Goal: Information Seeking & Learning: Learn about a topic

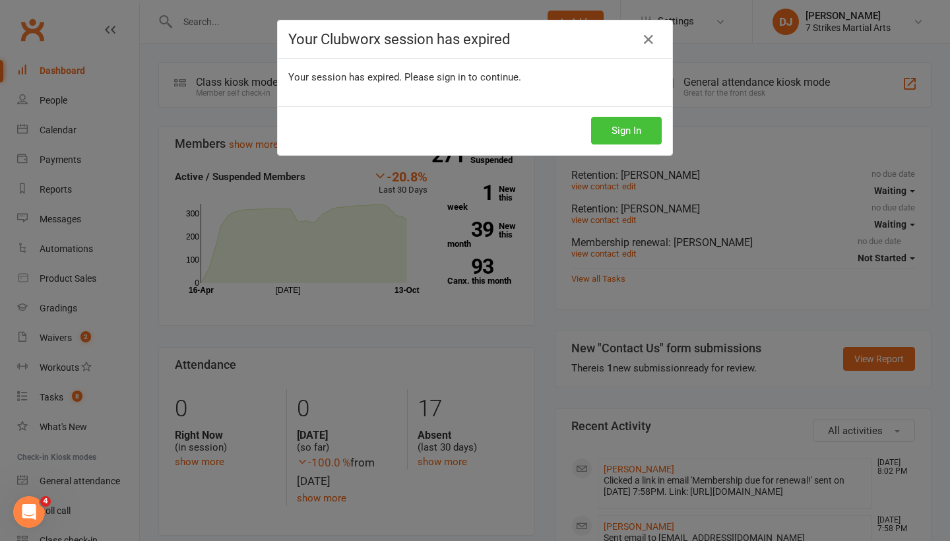
click at [620, 133] on button "Sign In" at bounding box center [626, 131] width 71 height 28
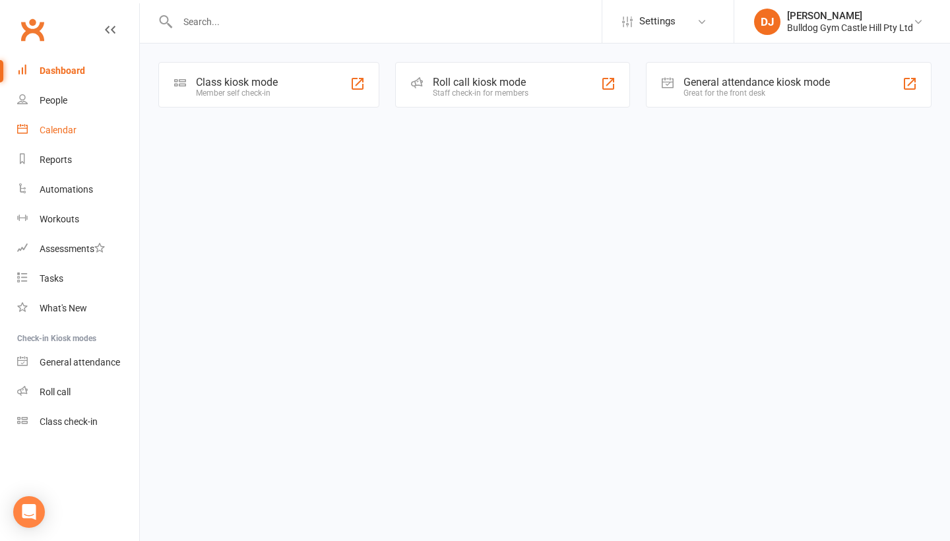
click at [66, 131] on div "Calendar" at bounding box center [58, 130] width 37 height 11
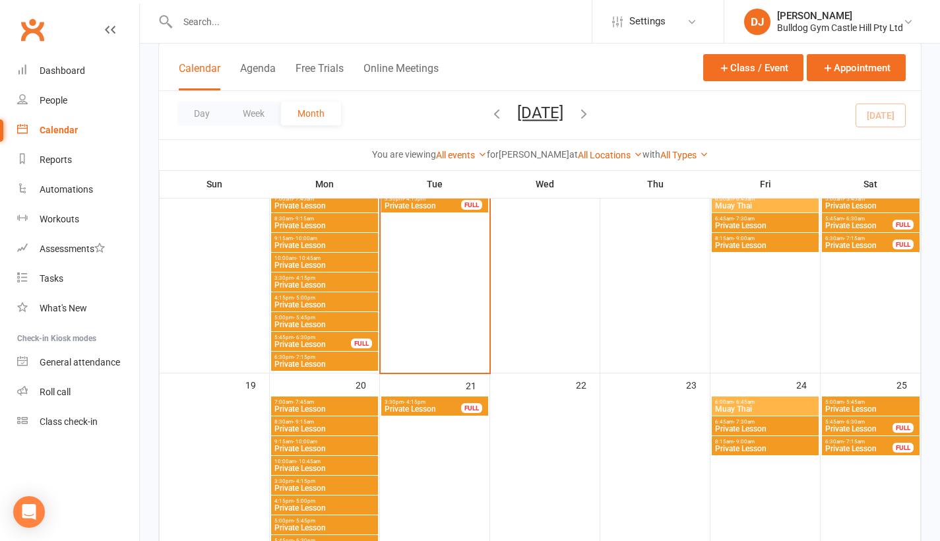
scroll to position [379, 0]
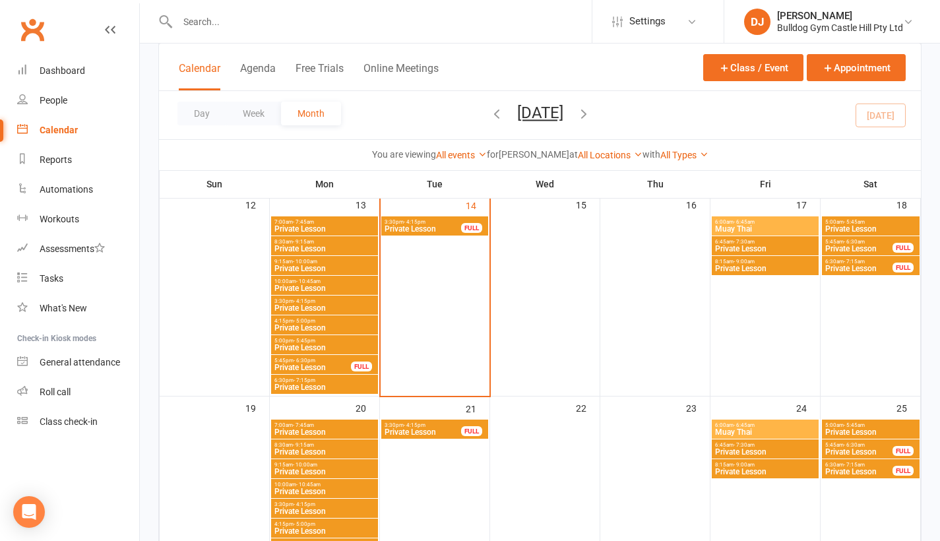
click at [774, 227] on span "Muay Thai" at bounding box center [766, 229] width 102 height 8
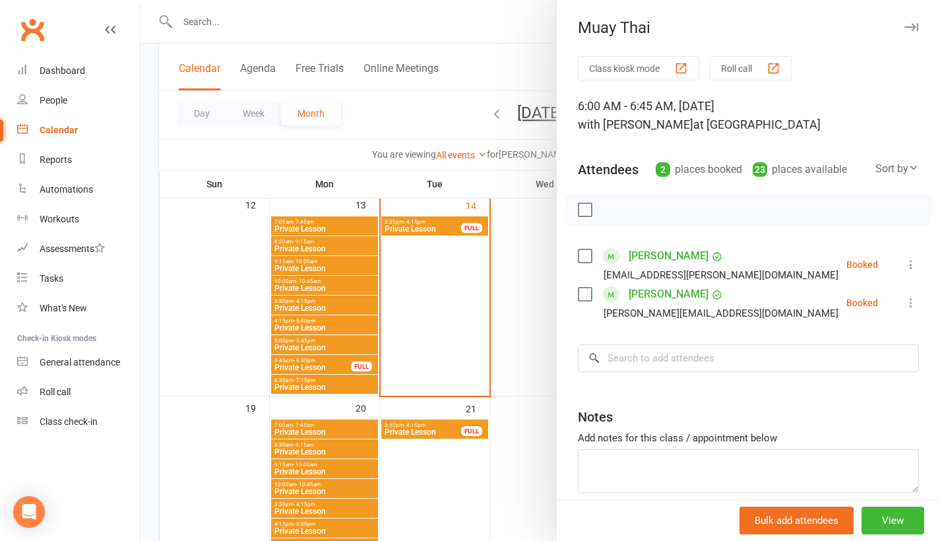
click at [903, 26] on button "button" at bounding box center [911, 27] width 16 height 16
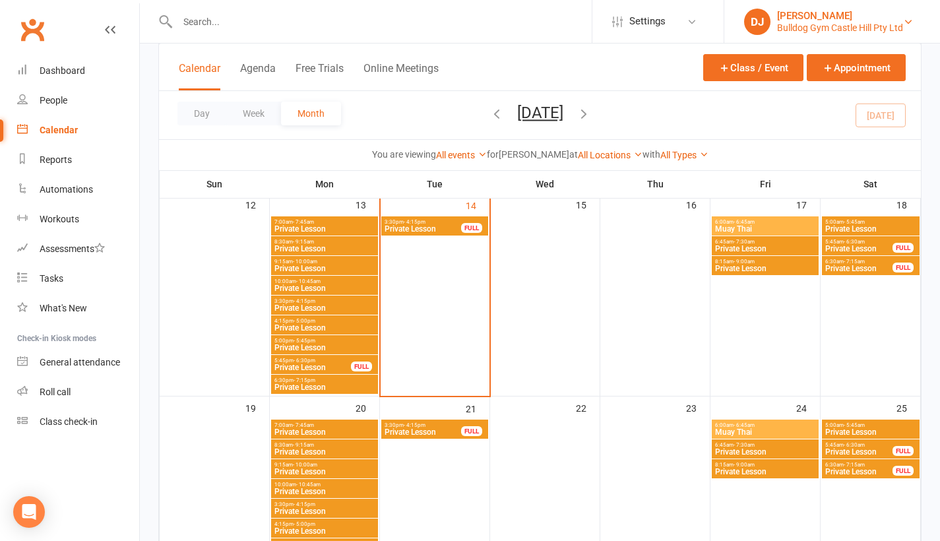
click at [889, 26] on div "Bulldog Gym Castle Hill Pty Ltd" at bounding box center [840, 28] width 126 height 12
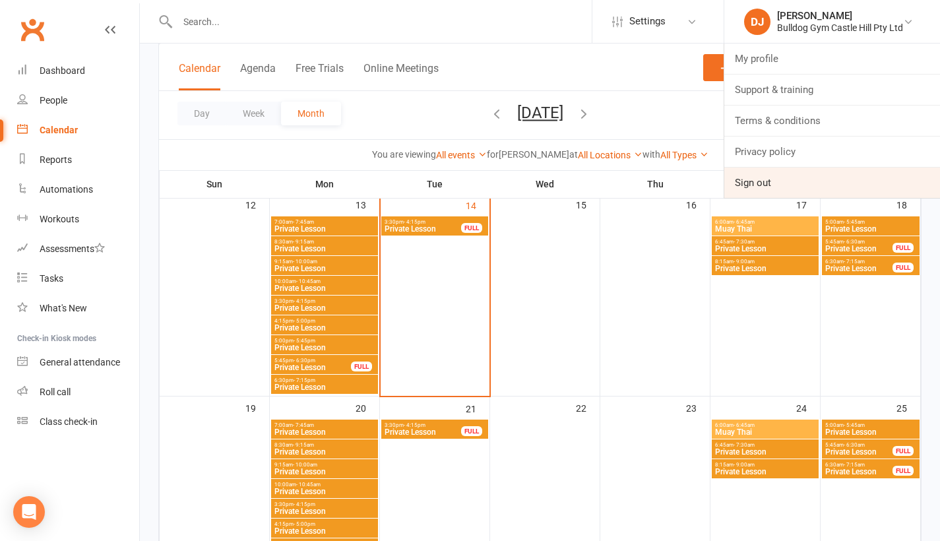
click at [832, 179] on link "Sign out" at bounding box center [832, 183] width 216 height 30
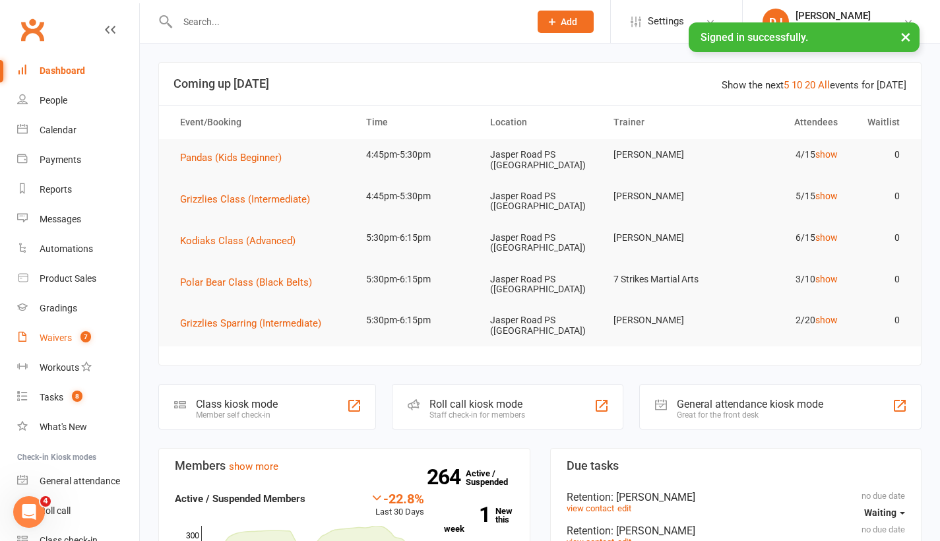
click at [77, 348] on link "Waivers 7" at bounding box center [78, 338] width 122 height 30
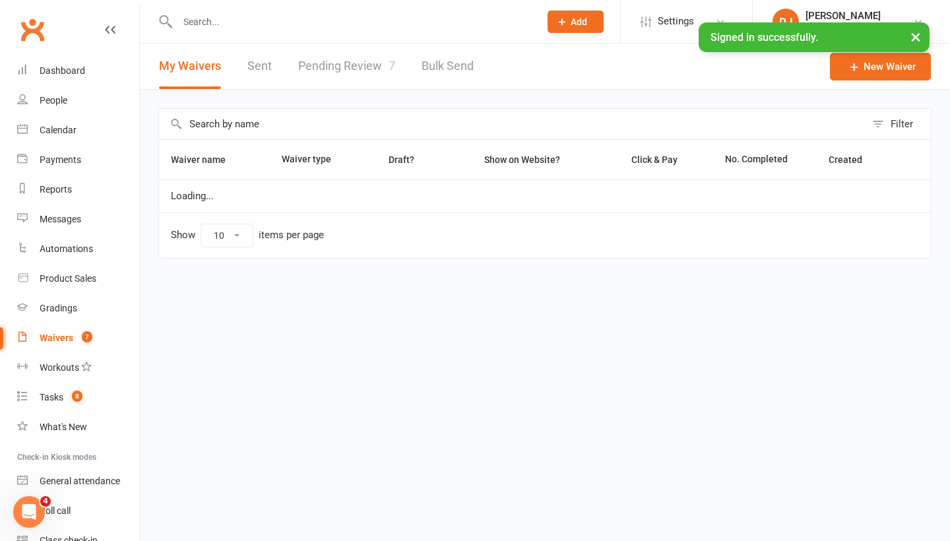
select select "25"
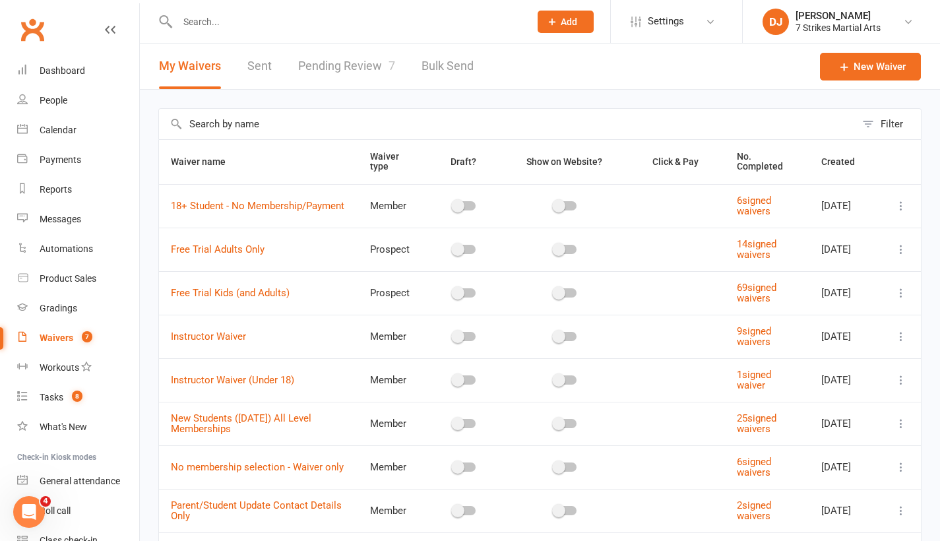
click at [366, 76] on link "Pending Review 7" at bounding box center [346, 67] width 97 height 46
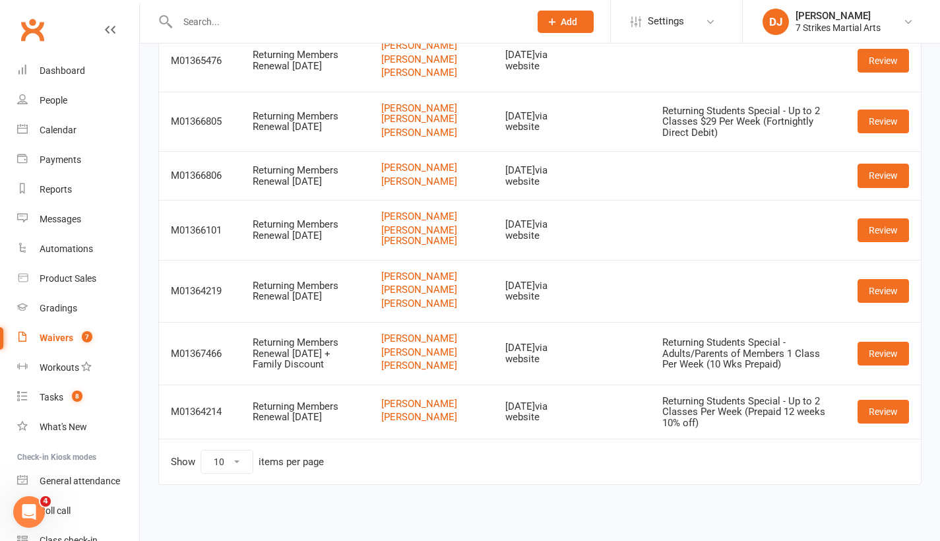
scroll to position [195, 0]
click at [70, 123] on link "Calendar" at bounding box center [78, 130] width 122 height 30
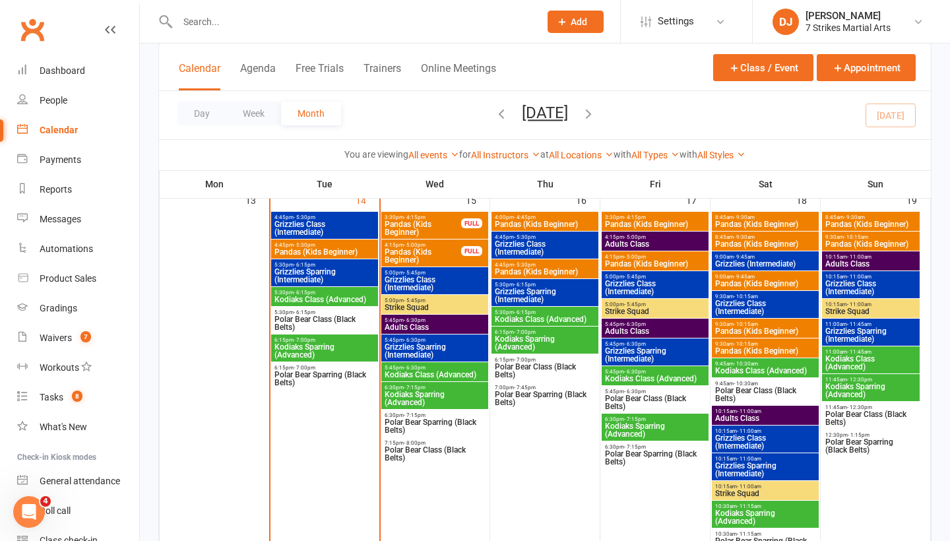
scroll to position [861, 0]
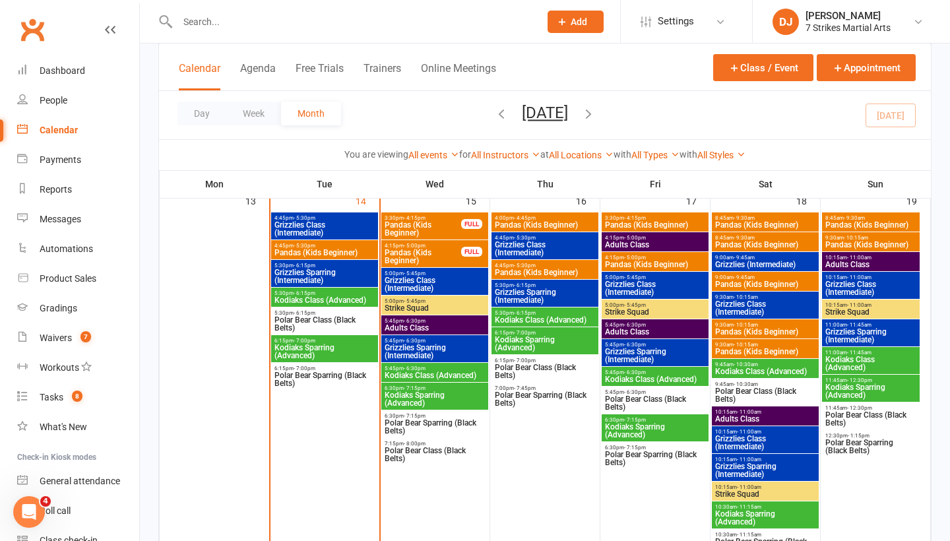
click at [344, 246] on span "4:45pm - 5:30pm" at bounding box center [325, 246] width 102 height 6
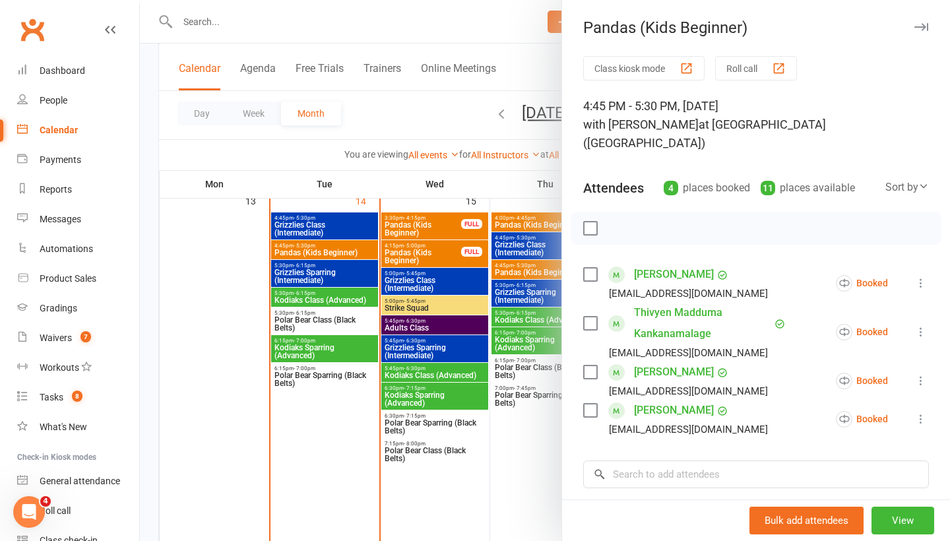
click at [920, 24] on icon "button" at bounding box center [921, 27] width 14 height 8
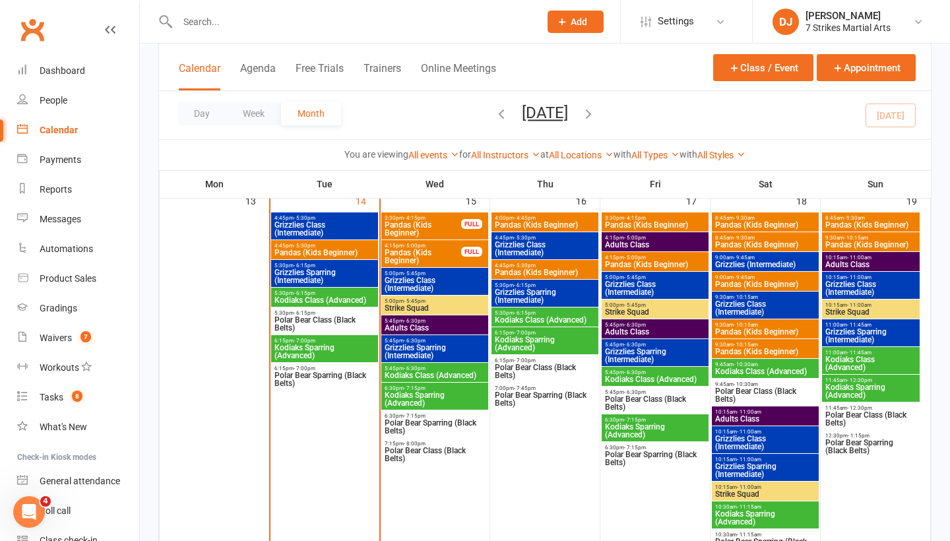
click at [430, 227] on span "Pandas (Kids Beginner)" at bounding box center [423, 229] width 78 height 16
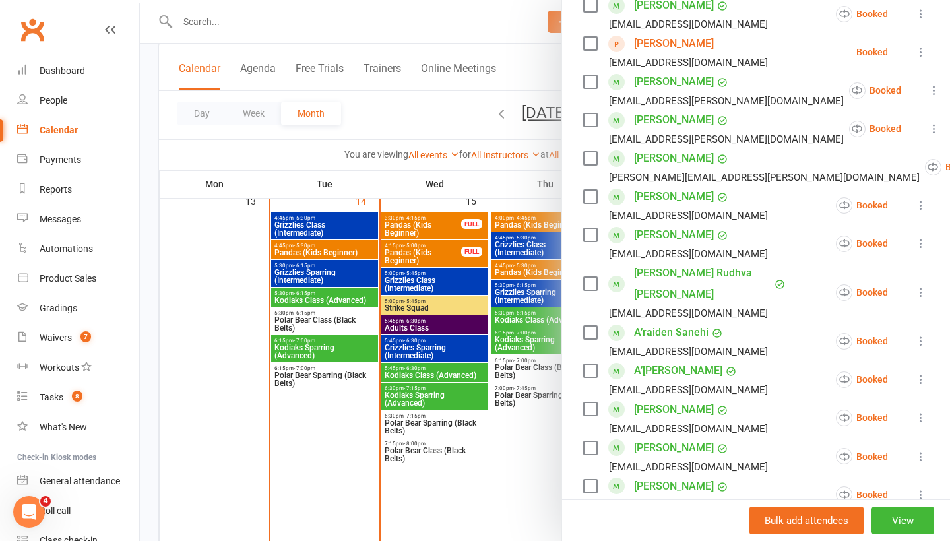
scroll to position [294, 0]
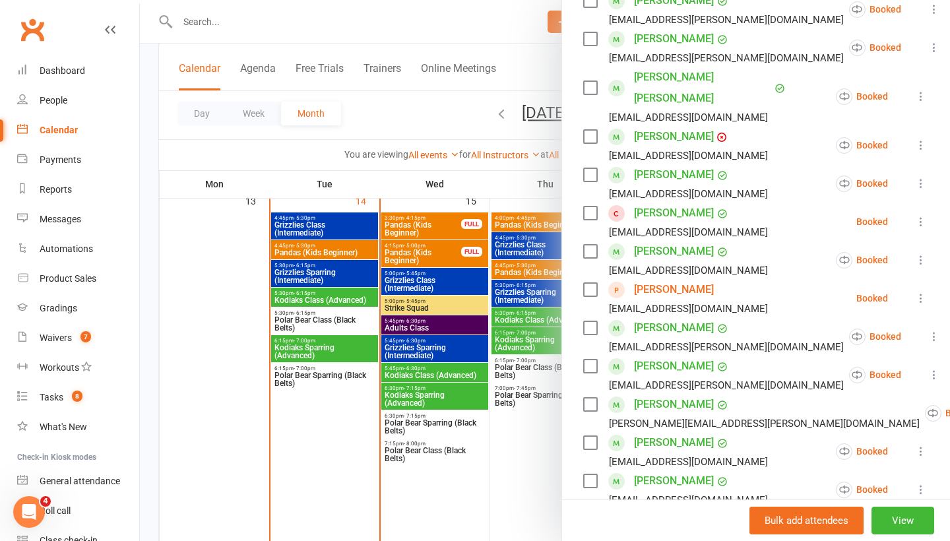
click at [428, 257] on div at bounding box center [545, 270] width 810 height 541
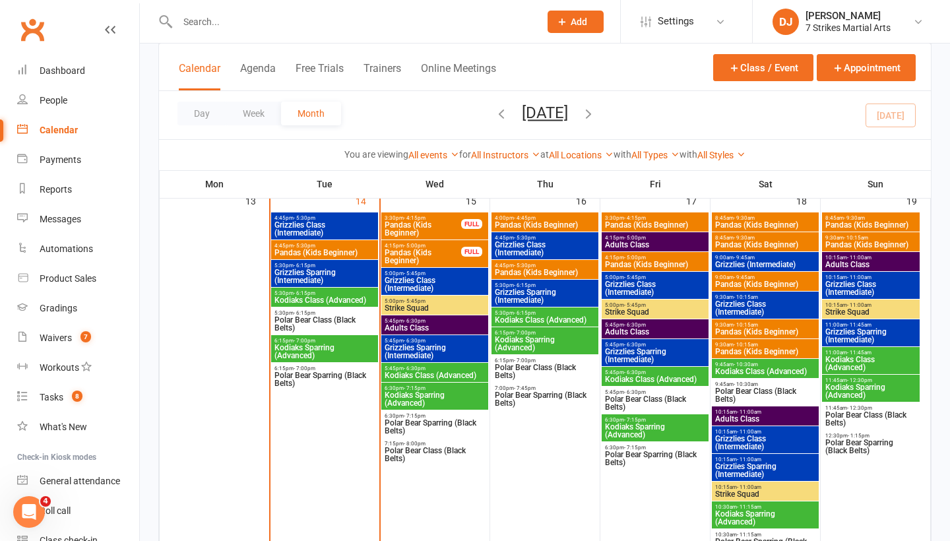
click at [428, 257] on span "Pandas (Kids Beginner)" at bounding box center [423, 257] width 78 height 16
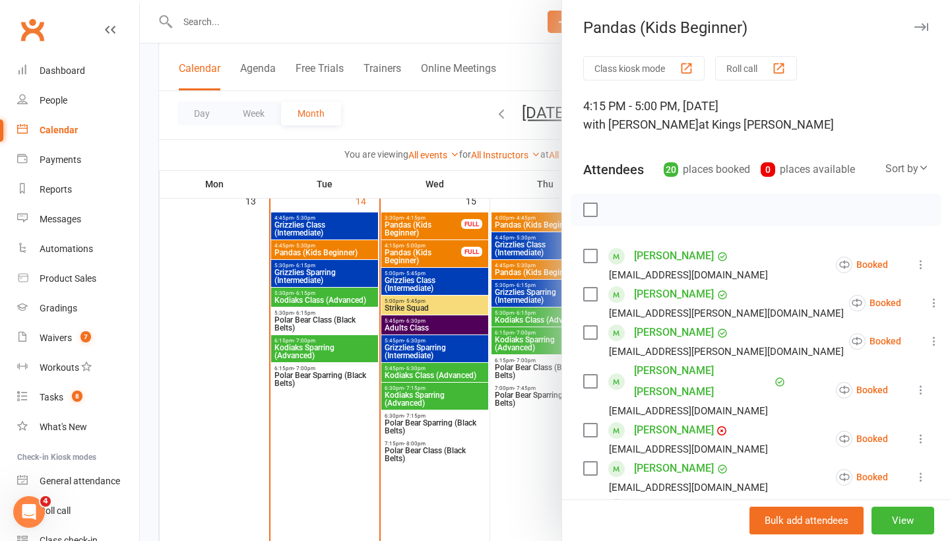
scroll to position [0, 0]
click at [920, 31] on button "button" at bounding box center [921, 27] width 16 height 16
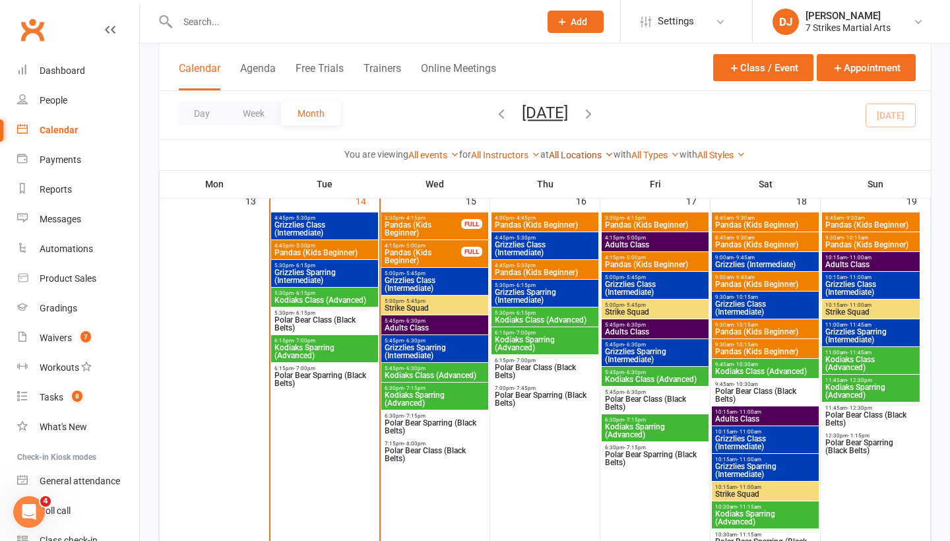
click at [569, 158] on link "All Locations" at bounding box center [581, 155] width 65 height 11
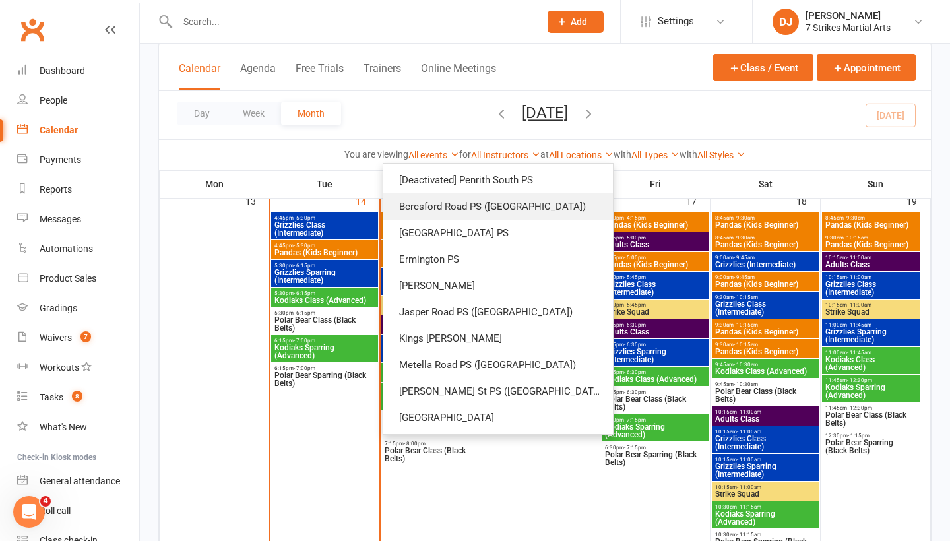
click at [533, 198] on link "Beresford Road PS (Greystanes)" at bounding box center [498, 206] width 230 height 26
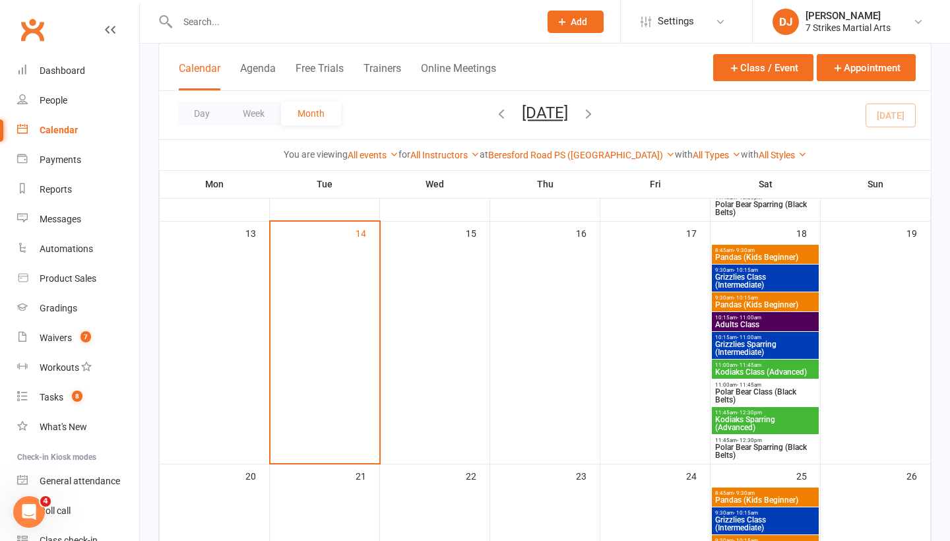
scroll to position [387, 0]
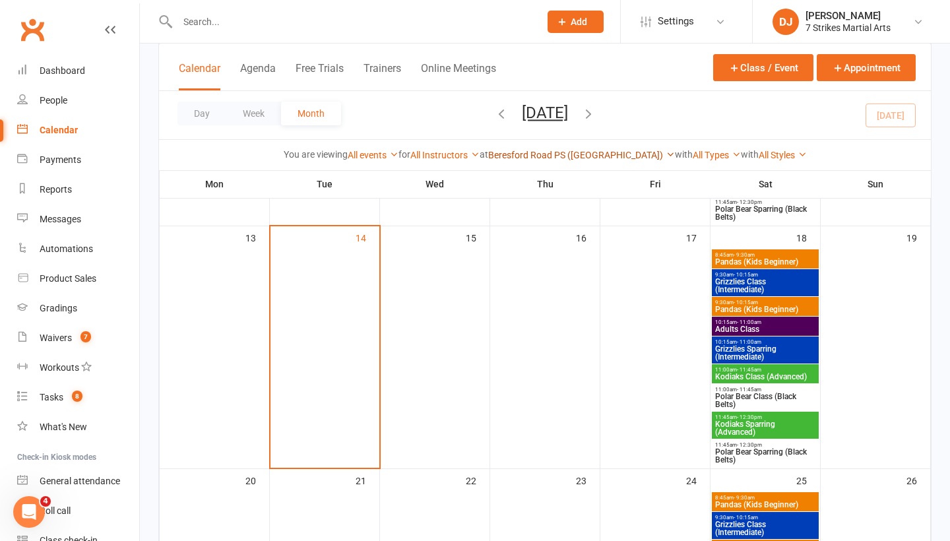
click at [573, 154] on link "Beresford Road PS (Greystanes)" at bounding box center [581, 155] width 187 height 11
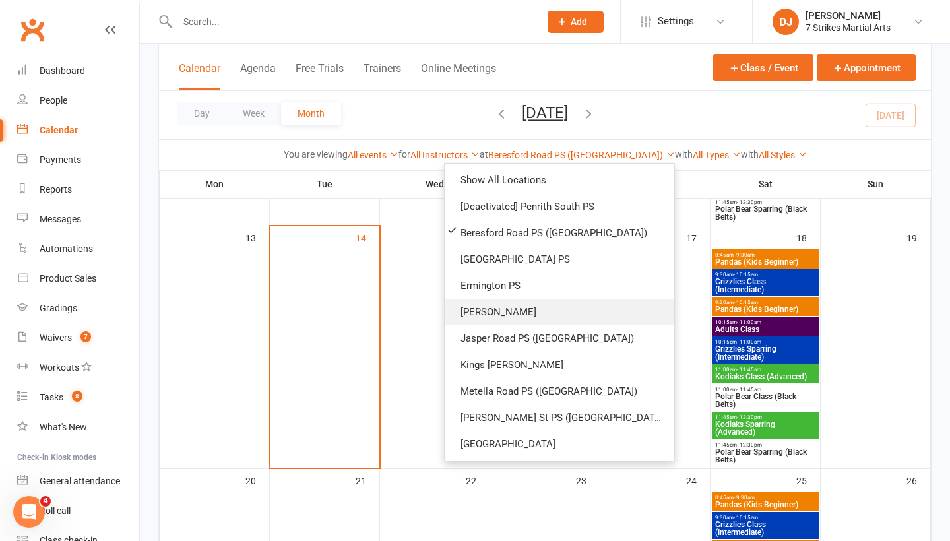
click at [569, 319] on link "Glendenning PS" at bounding box center [560, 312] width 230 height 26
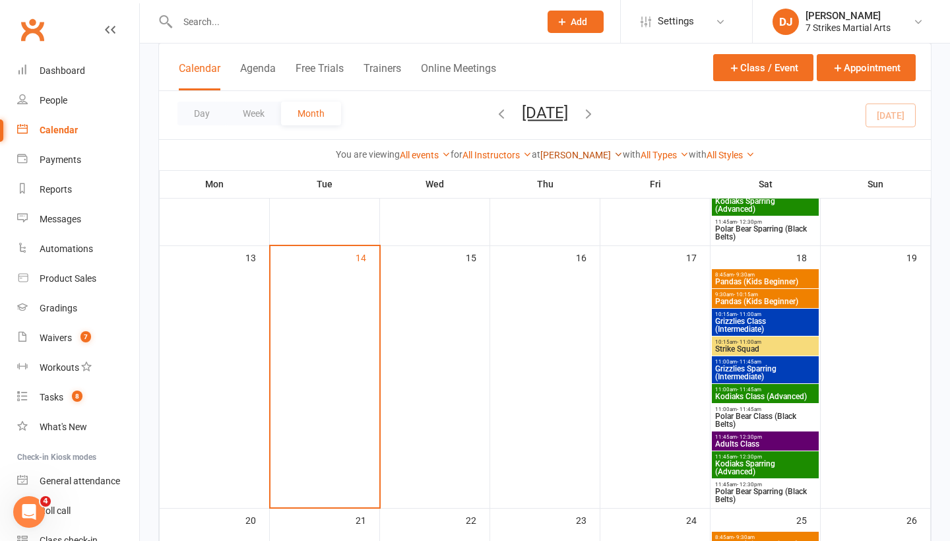
click at [599, 152] on link "Glendenning PS" at bounding box center [581, 155] width 82 height 11
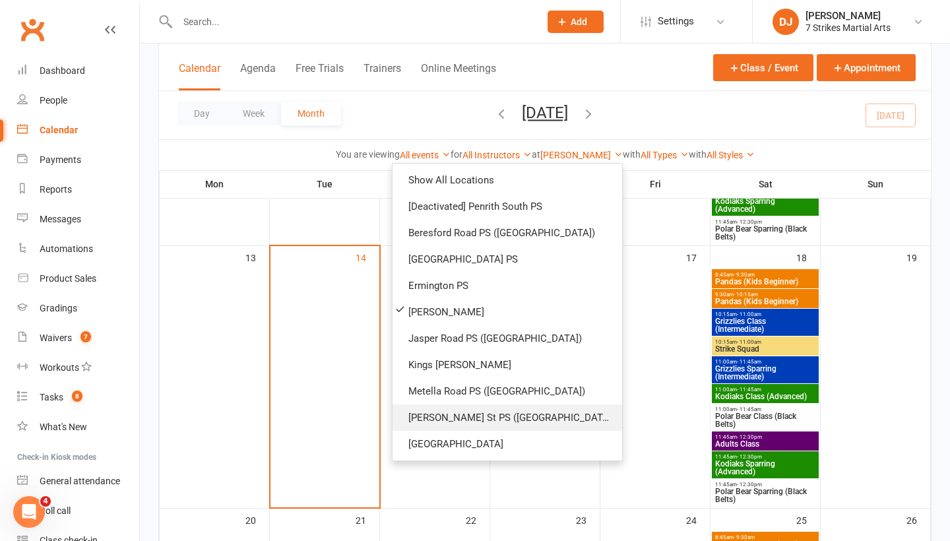
click at [520, 410] on link "Truscott St PS (North Ryde)" at bounding box center [508, 417] width 230 height 26
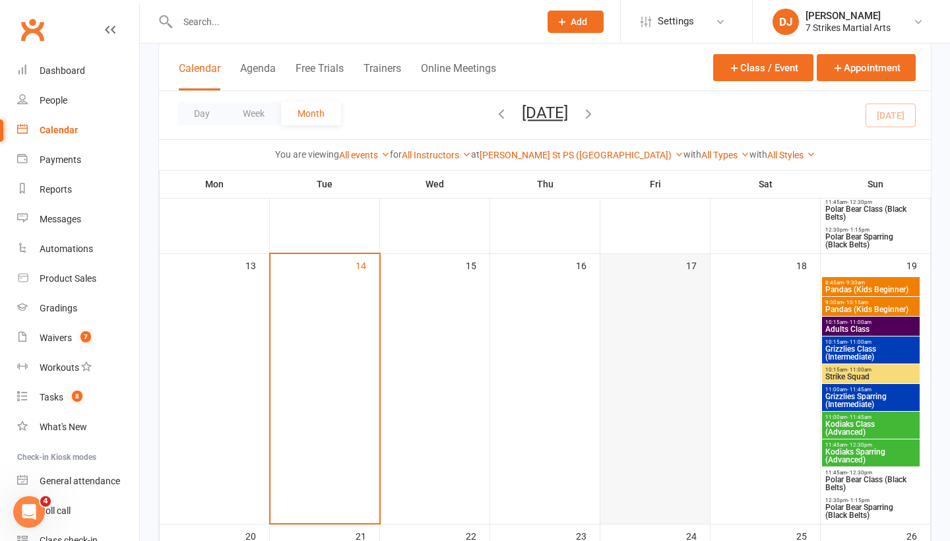
scroll to position [387, 0]
